Goal: Task Accomplishment & Management: Use online tool/utility

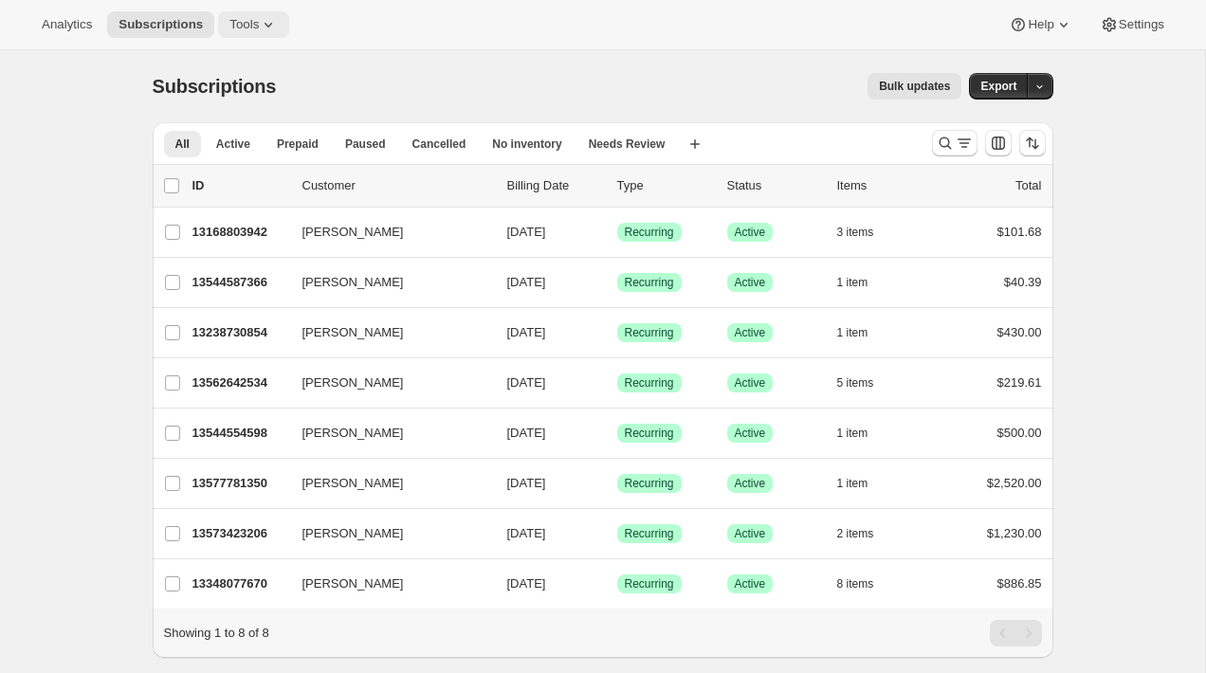
click at [264, 31] on icon at bounding box center [268, 24] width 19 height 19
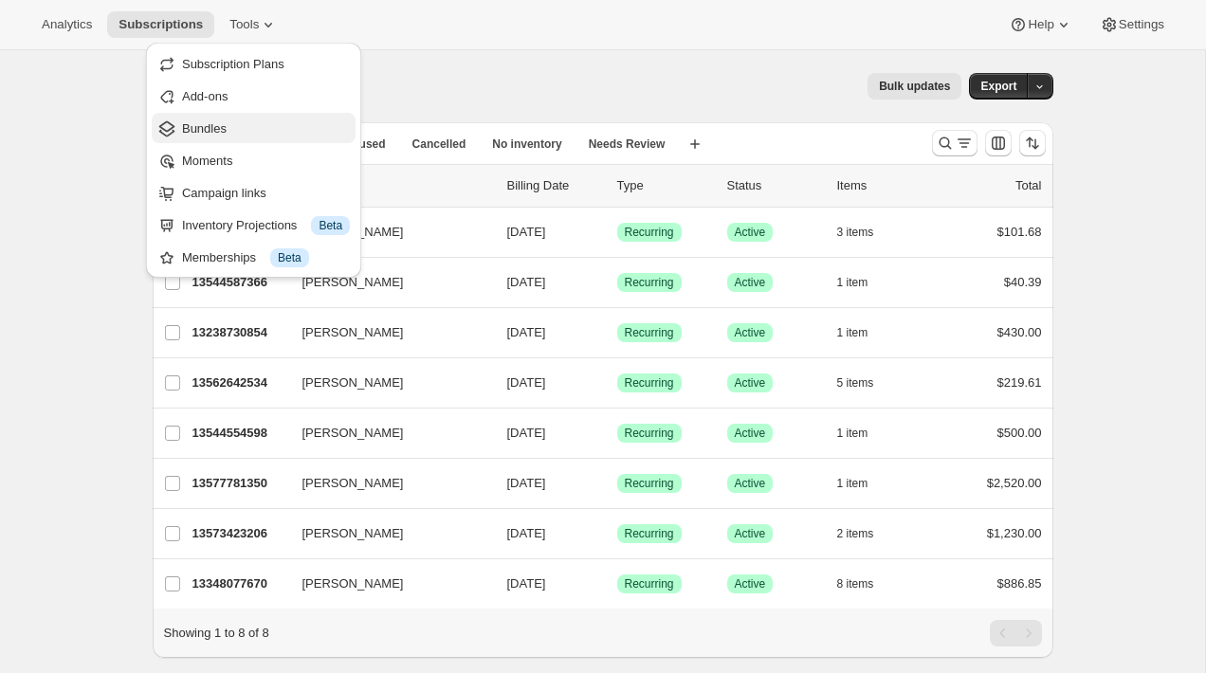
click at [270, 119] on span "Bundles" at bounding box center [266, 128] width 168 height 19
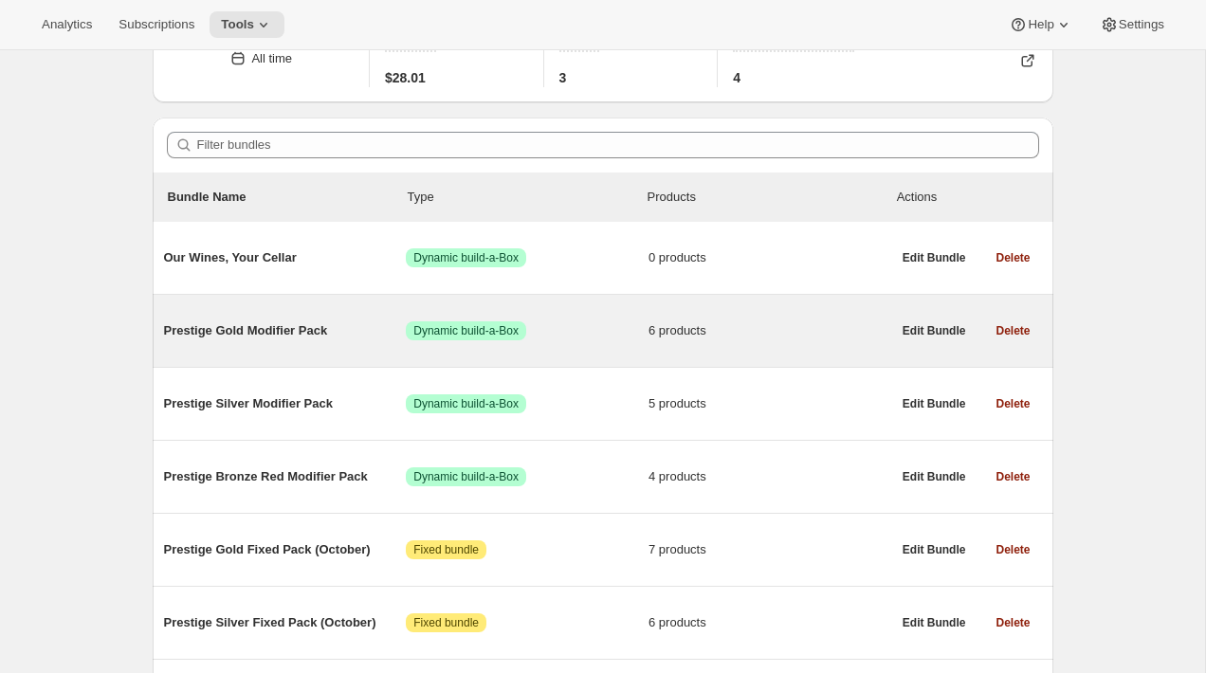
scroll to position [74, 0]
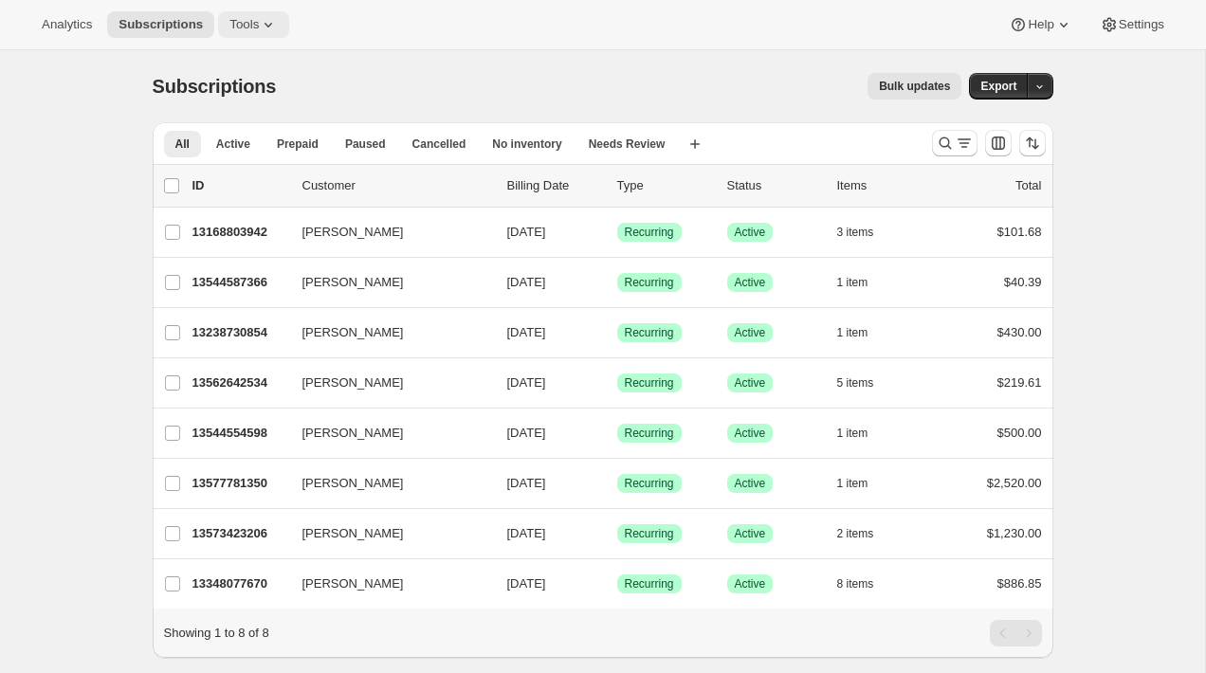
click at [226, 17] on button "Tools" at bounding box center [253, 24] width 71 height 27
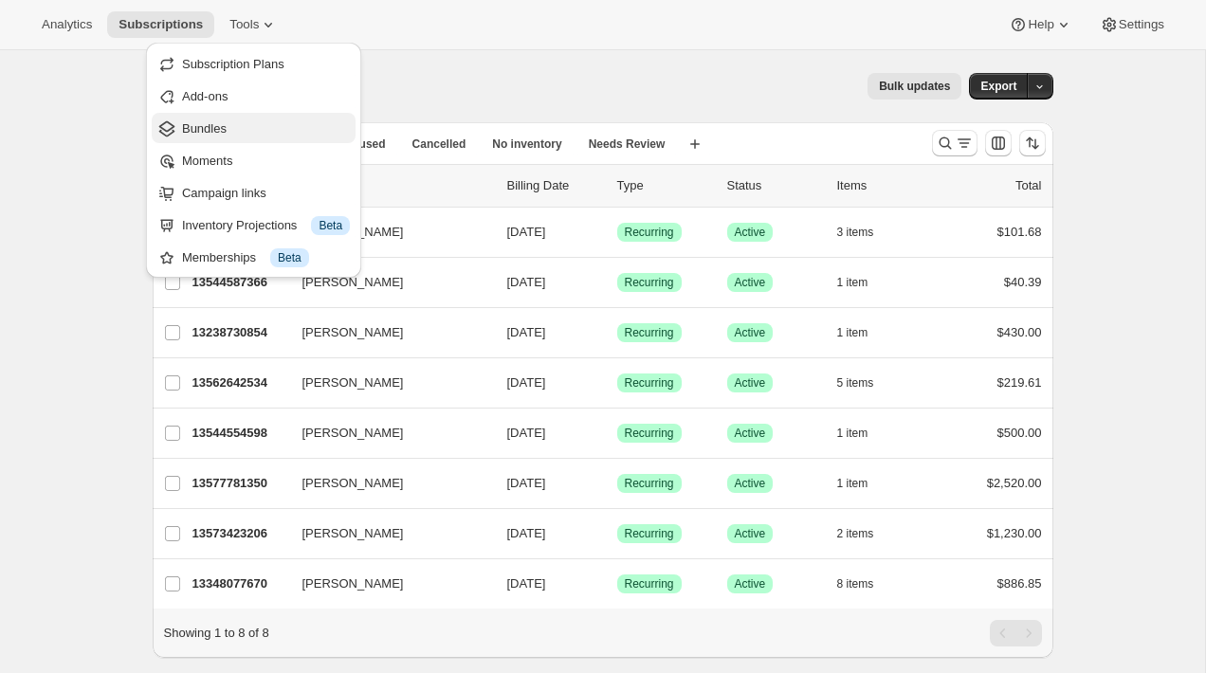
click at [227, 125] on span "Bundles" at bounding box center [204, 128] width 45 height 14
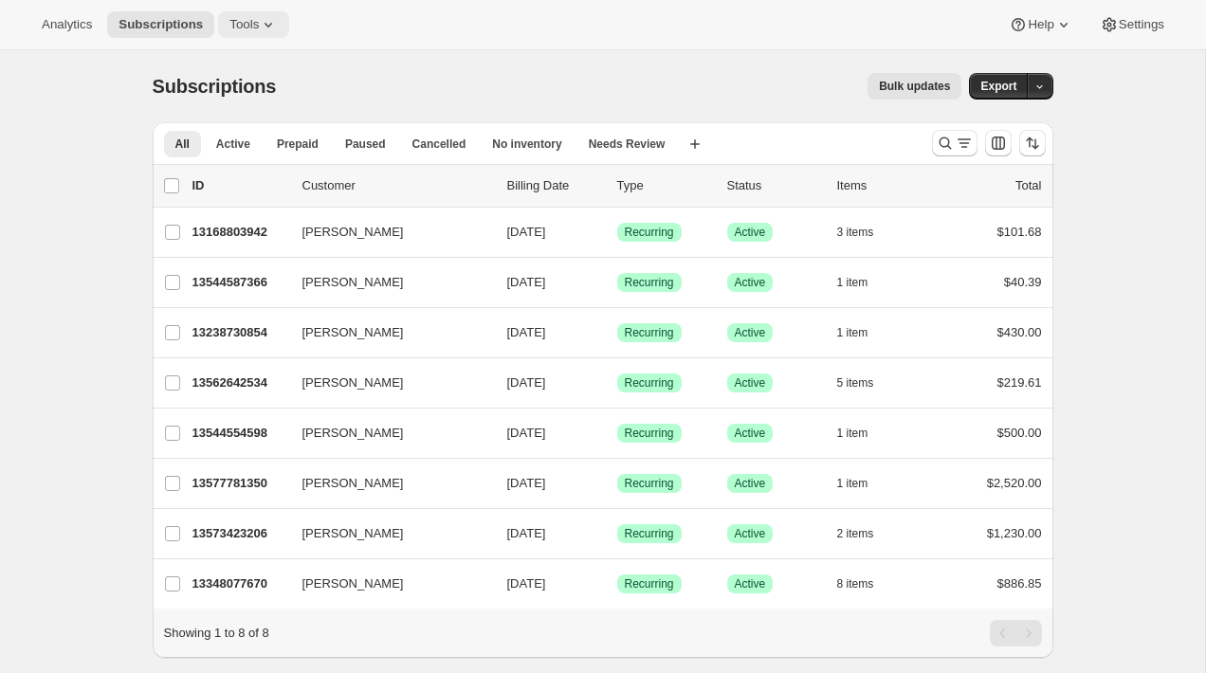
click at [262, 20] on button "Tools" at bounding box center [253, 24] width 71 height 27
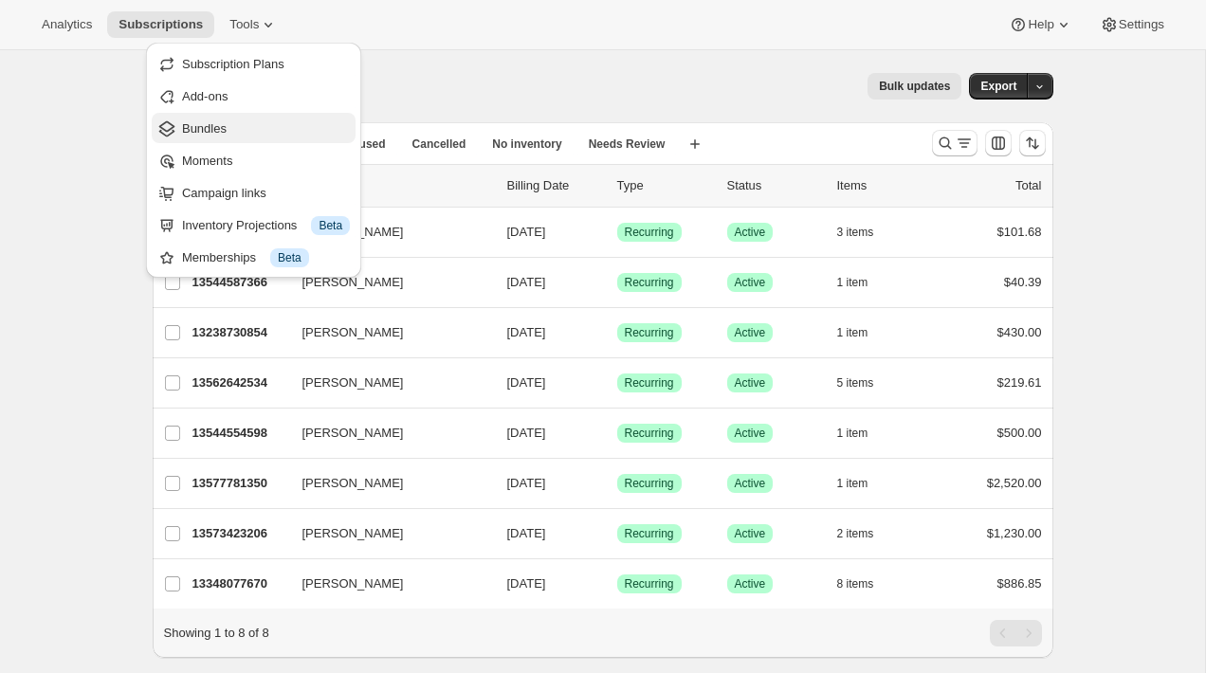
click at [246, 118] on button "Bundles" at bounding box center [254, 128] width 204 height 30
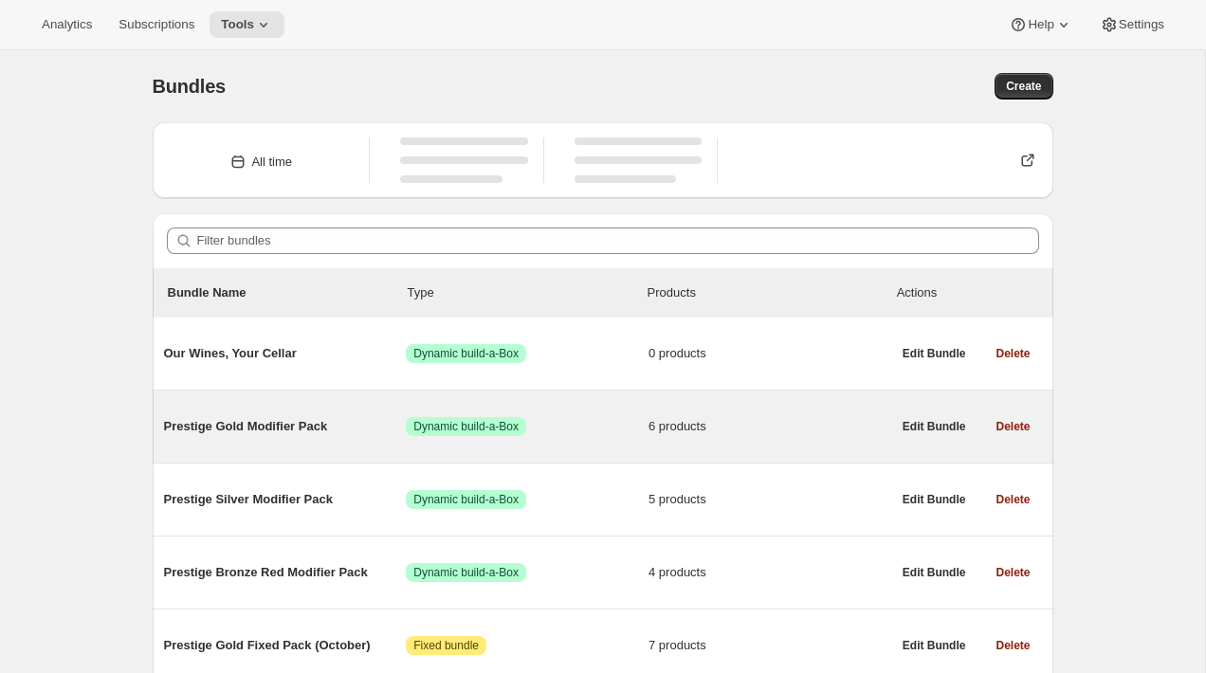
click at [288, 422] on span "Prestige Gold Modifier Pack" at bounding box center [285, 426] width 243 height 19
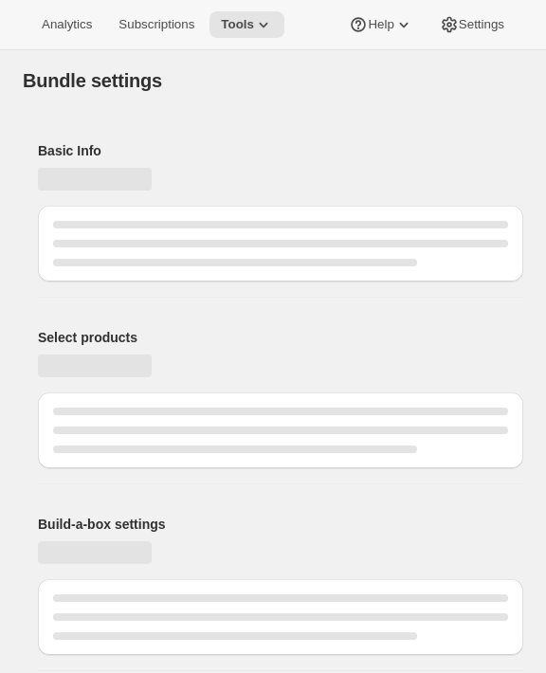
type input "Prestige Gold Modifier Pack"
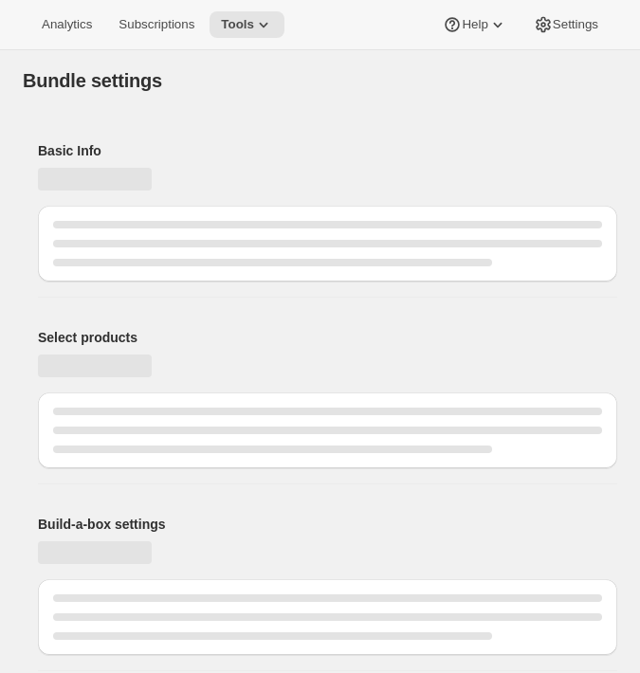
type input "Prestige Gold Modifier Pack"
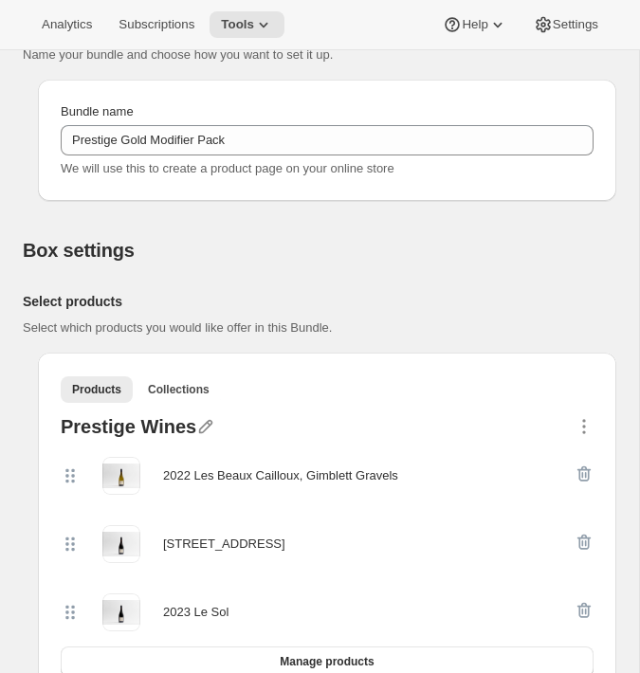
scroll to position [392, 0]
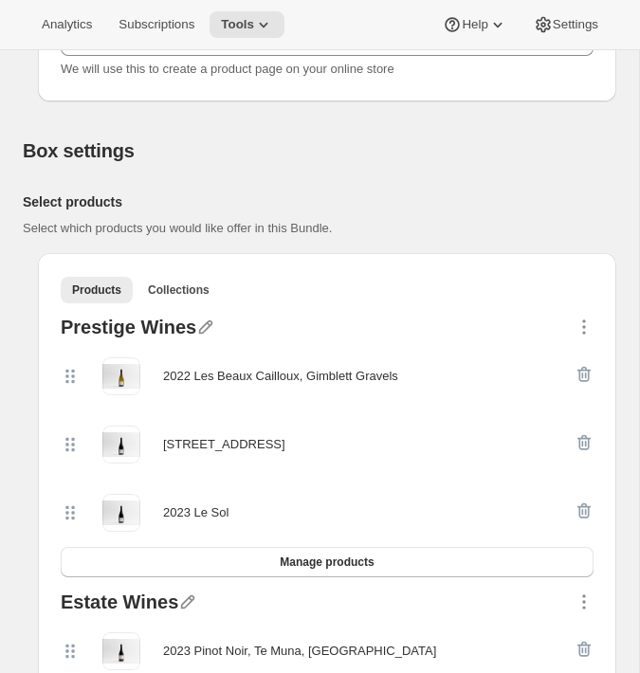
click at [179, 375] on div "2022 Les Beaux Cailloux, Gimblett Gravels" at bounding box center [280, 376] width 235 height 19
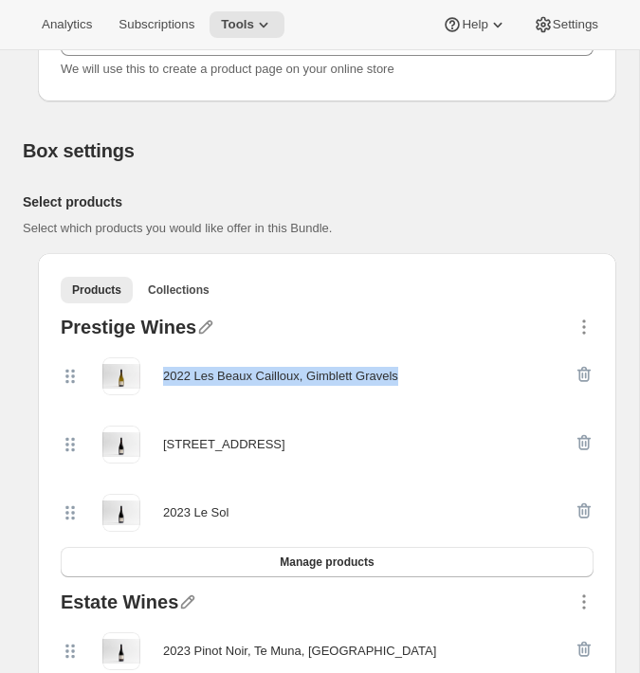
drag, startPoint x: 179, startPoint y: 375, endPoint x: 373, endPoint y: 375, distance: 193.4
click at [373, 375] on div "2022 Les Beaux Cailloux, Gimblett Gravels" at bounding box center [280, 376] width 235 height 19
copy div "2022 Les Beaux Cailloux, Gimblett Gravels"
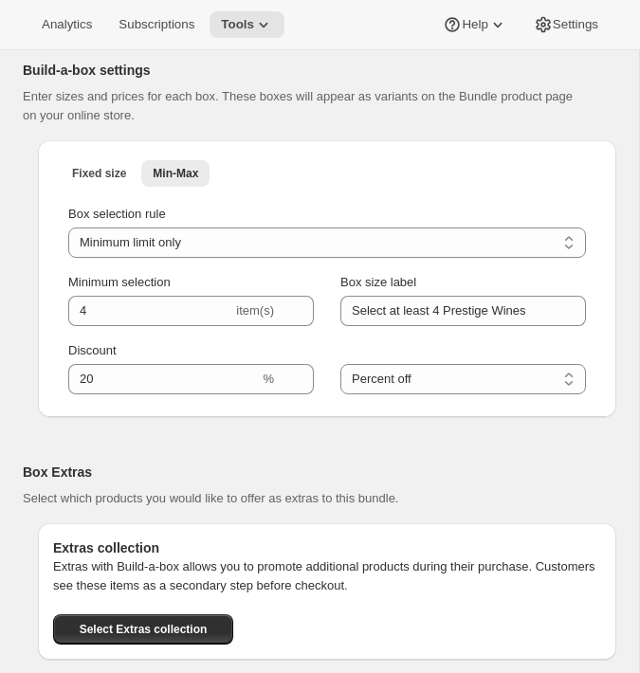
scroll to position [1573, 0]
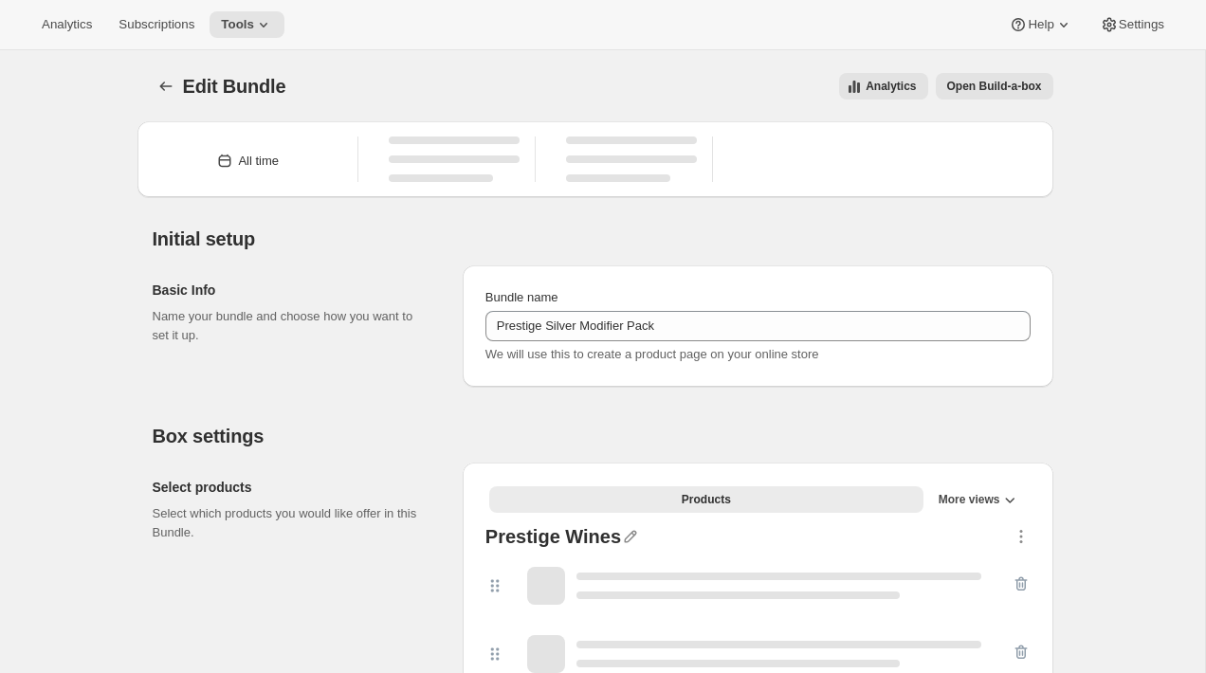
type input "Prestige Silver Modifier Pack"
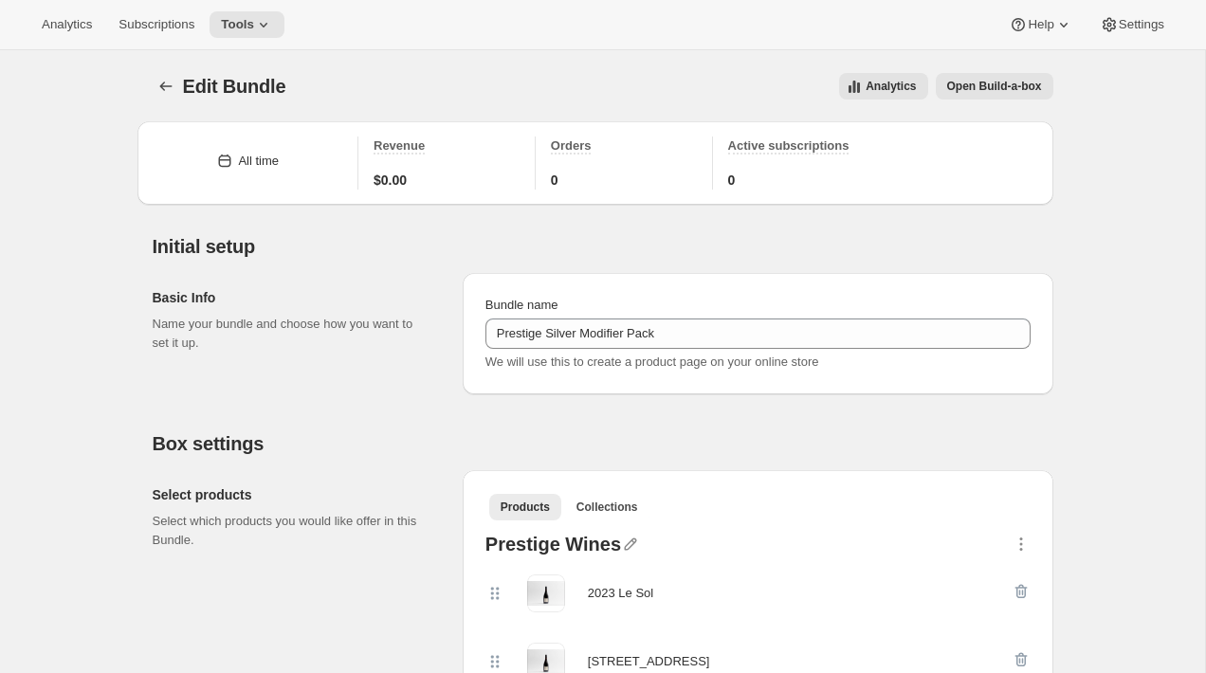
scroll to position [27, 0]
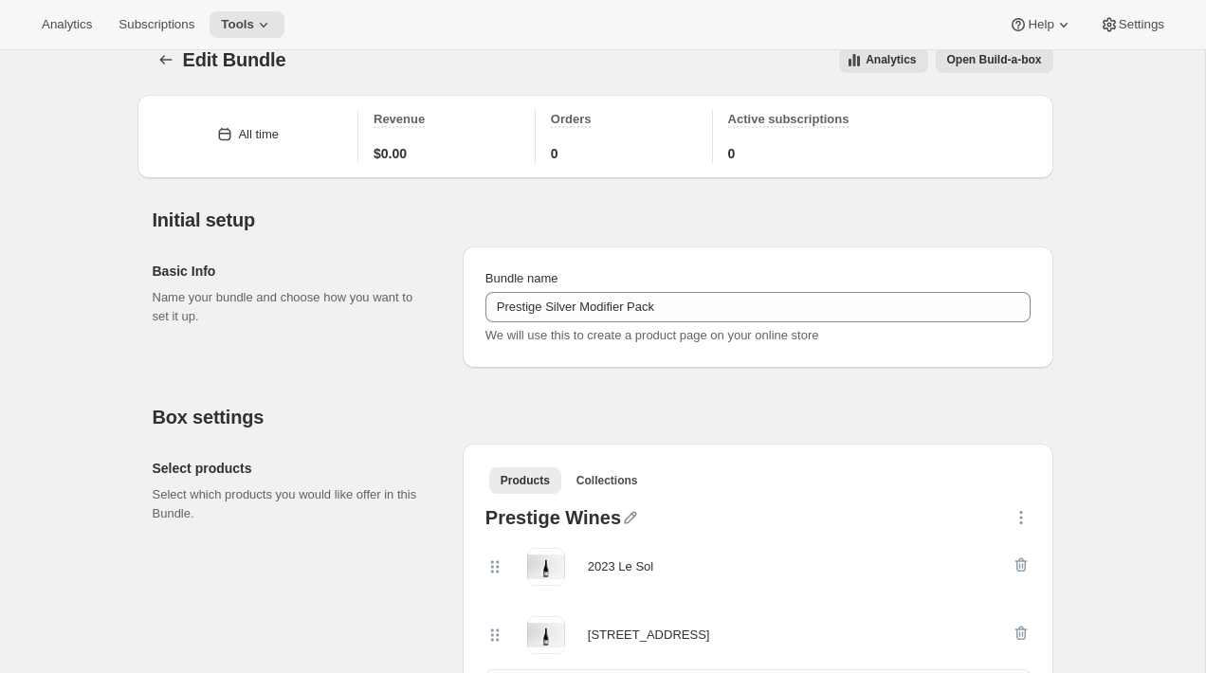
click at [599, 562] on div "2023 Le Sol" at bounding box center [620, 566] width 65 height 19
drag, startPoint x: 599, startPoint y: 562, endPoint x: 645, endPoint y: 563, distance: 45.5
click at [645, 563] on div "2023 Le Sol" at bounding box center [620, 566] width 65 height 19
copy div "2023 Le Sol"
click at [596, 633] on div "2023 Aroha, Te Muna Road" at bounding box center [649, 635] width 122 height 19
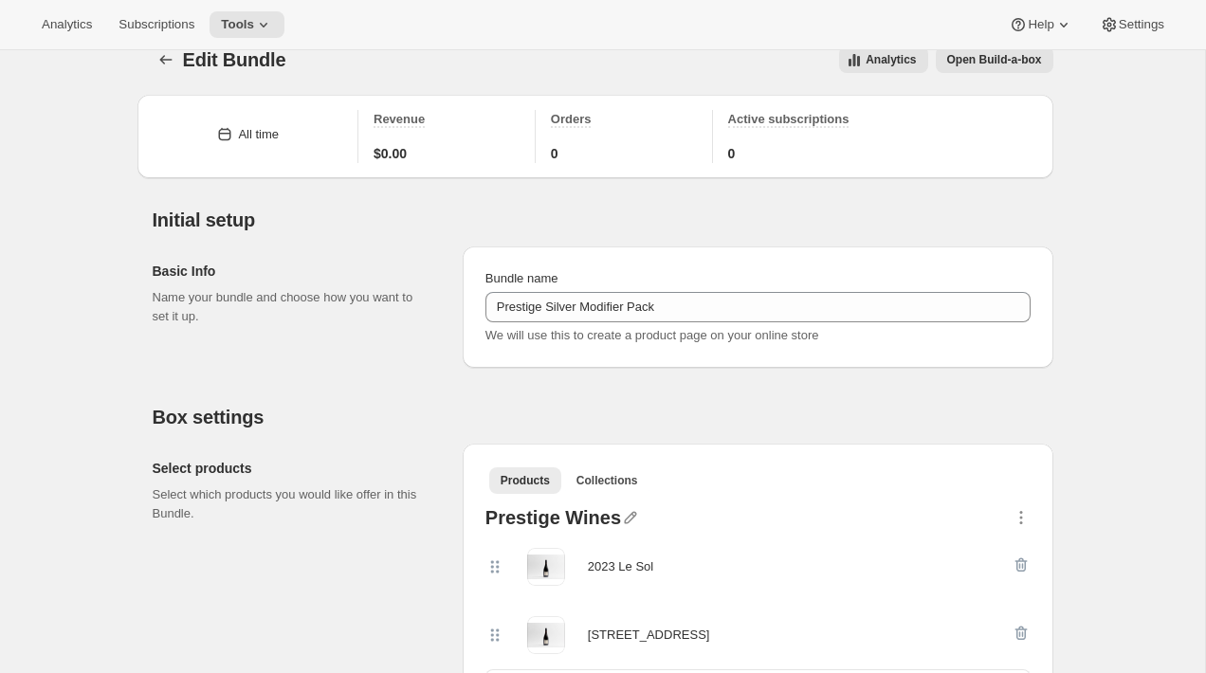
drag, startPoint x: 596, startPoint y: 633, endPoint x: 718, endPoint y: 633, distance: 121.3
click at [710, 633] on div "2023 Aroha, Te Muna Road" at bounding box center [649, 635] width 122 height 19
copy div "2023 Aroha, Te Muna Road"
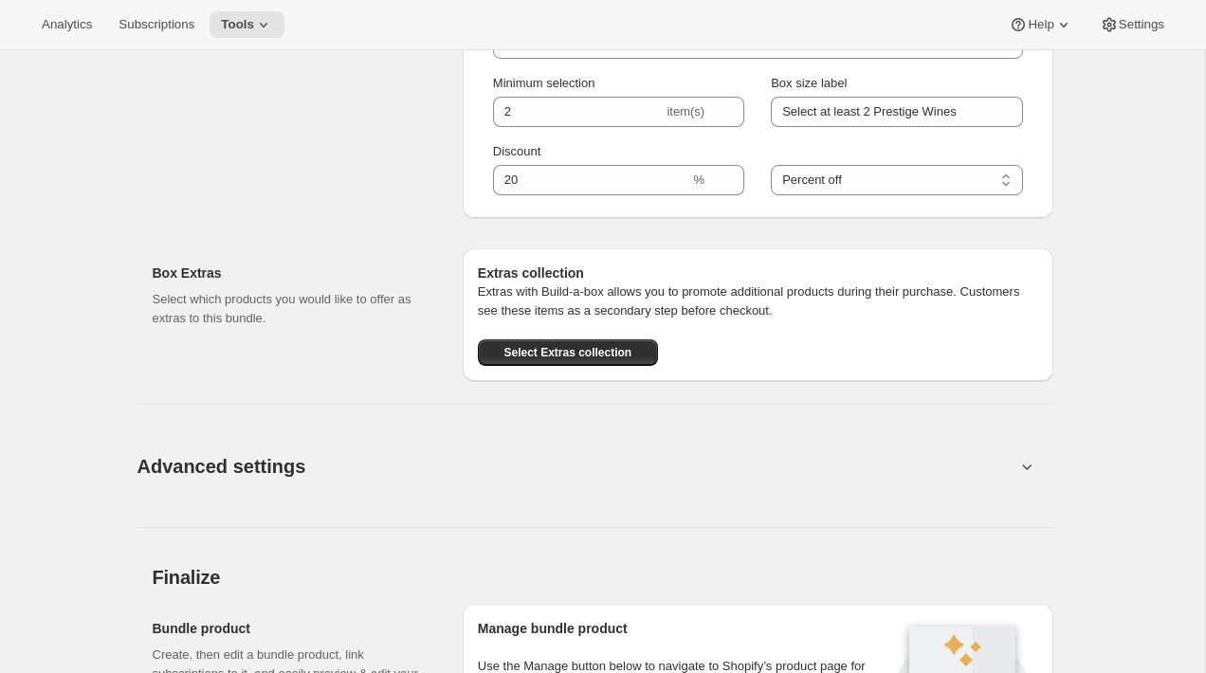
scroll to position [1429, 0]
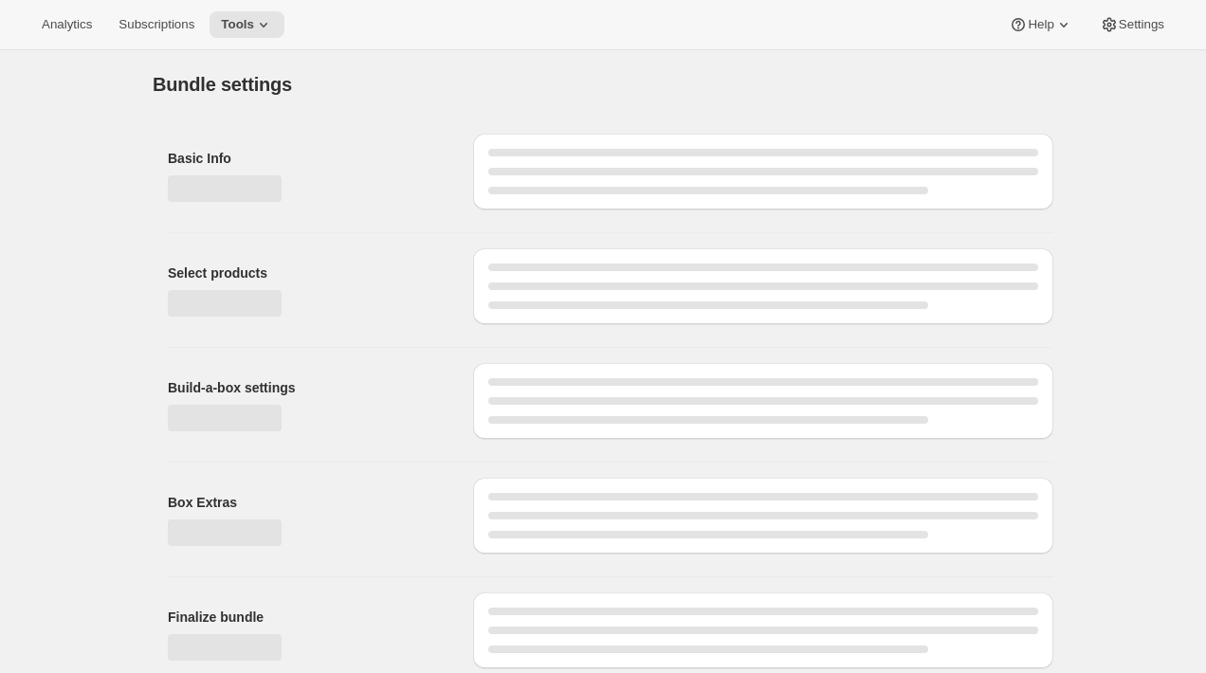
type input "Prestige Bronze Red Modifier Pack"
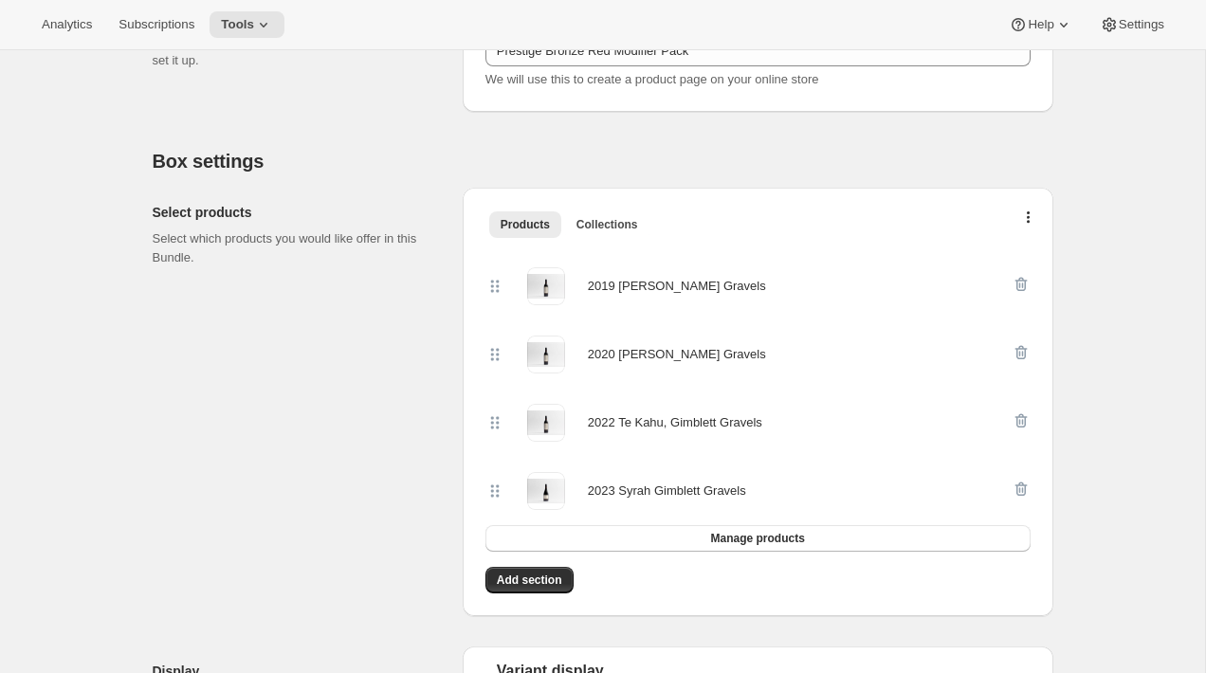
scroll to position [278, 0]
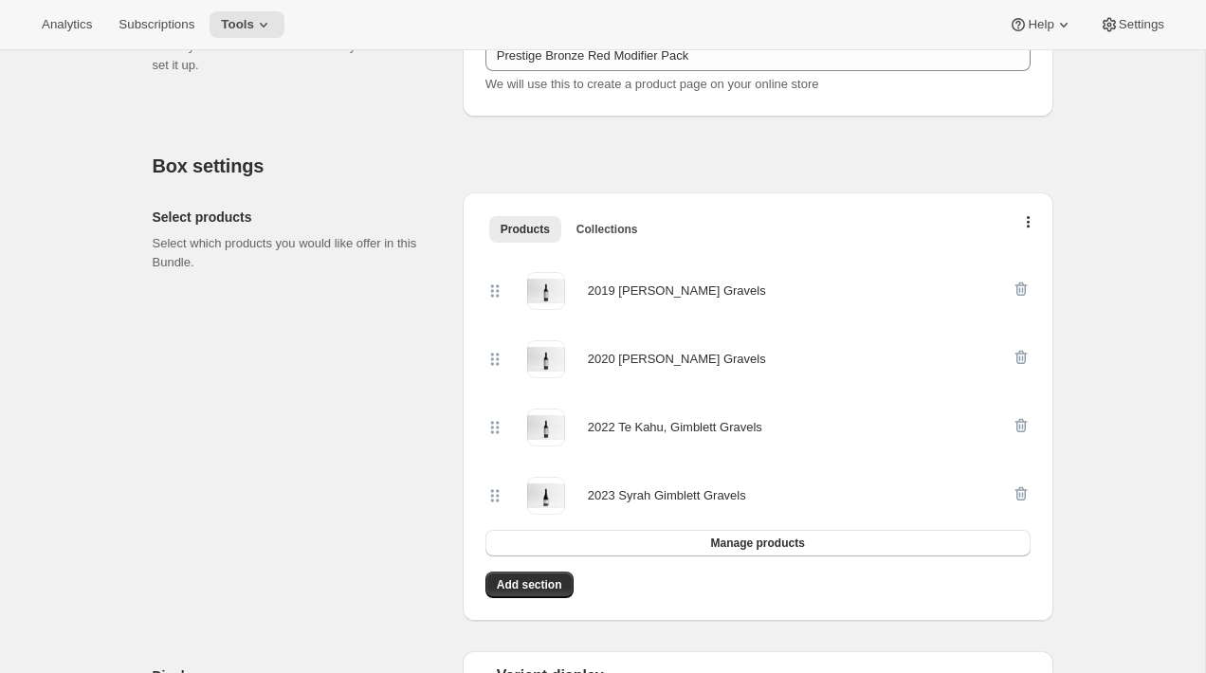
click at [610, 291] on div "2019 [PERSON_NAME] Gravels" at bounding box center [677, 291] width 178 height 19
drag, startPoint x: 610, startPoint y: 291, endPoint x: 714, endPoint y: 295, distance: 103.4
click at [714, 295] on div "2019 [PERSON_NAME] Gravels" at bounding box center [677, 291] width 178 height 19
copy div "2019 [PERSON_NAME] Gravels"
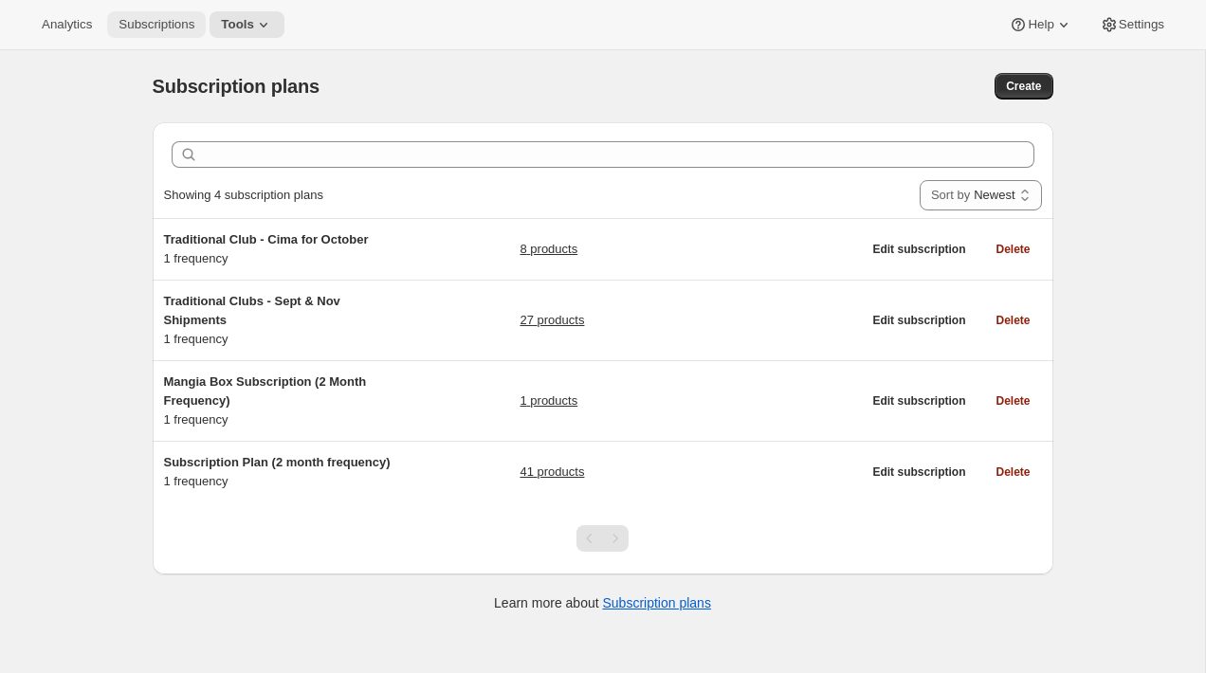
click at [175, 11] on button "Subscriptions" at bounding box center [156, 24] width 99 height 27
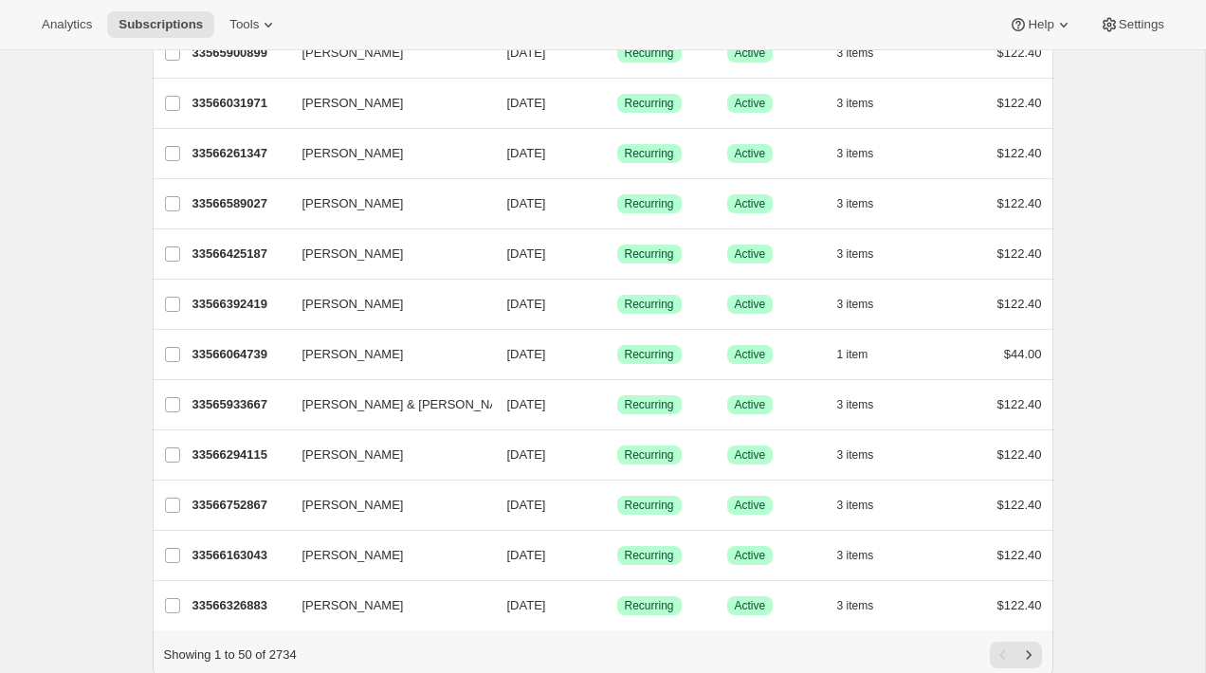
scroll to position [2152, 0]
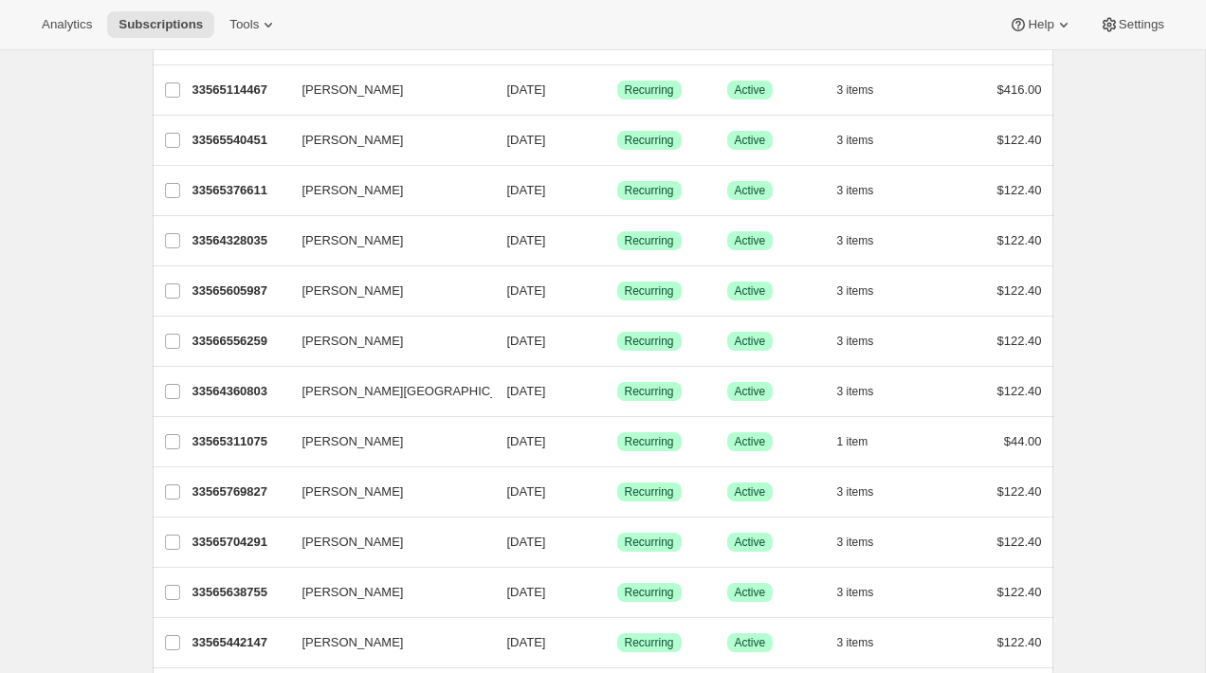
scroll to position [0, 0]
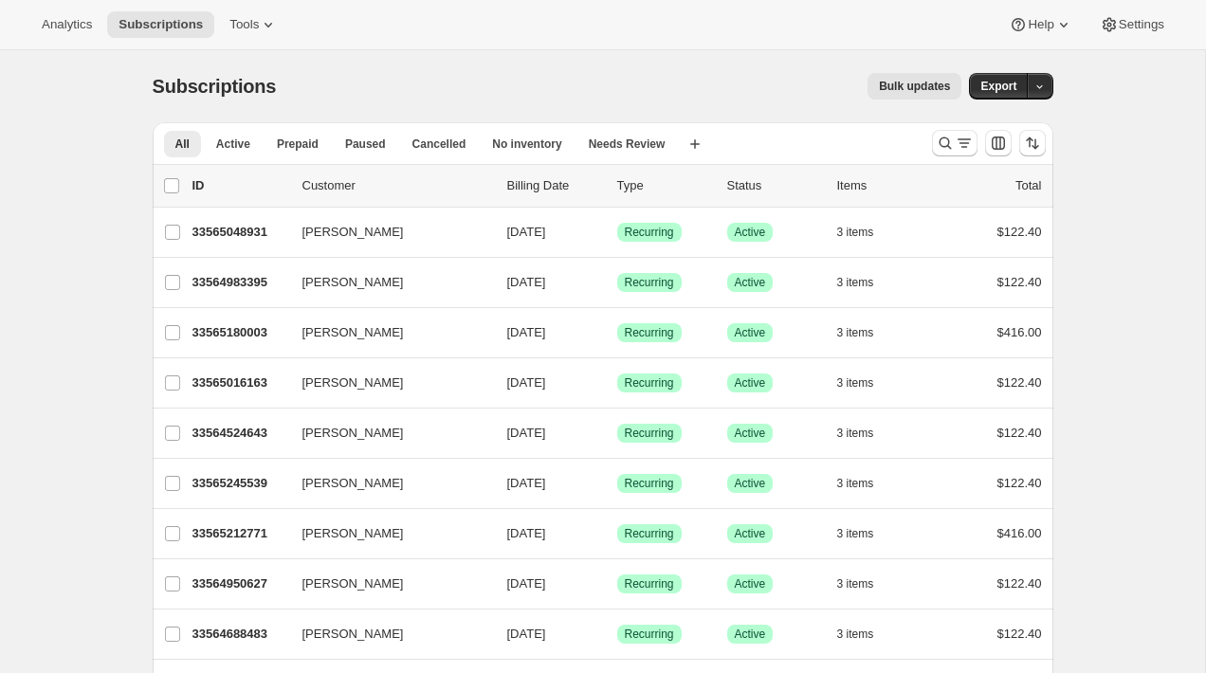
click at [527, 95] on div "Bulk updates" at bounding box center [630, 86] width 663 height 27
